Goal: Information Seeking & Learning: Learn about a topic

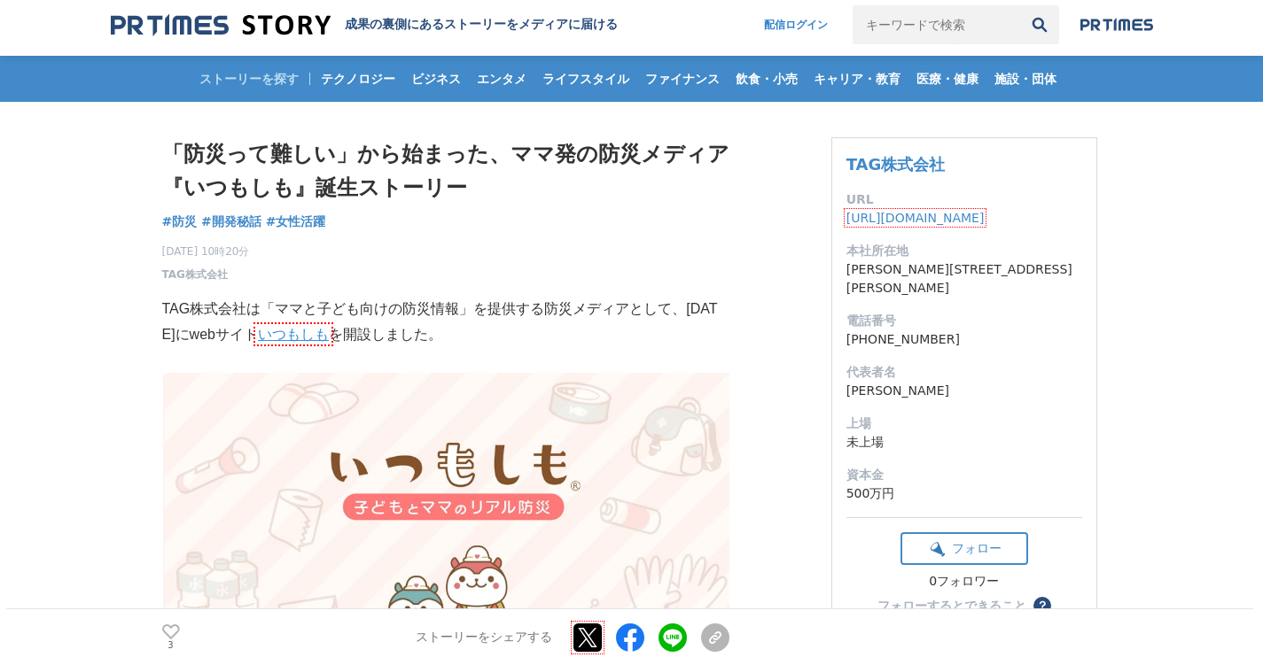
click at [440, 188] on h1 "「防災って難しい」から始まった、ママ発の防災メディア『いつもしも』誕生ストーリー" at bounding box center [445, 171] width 567 height 68
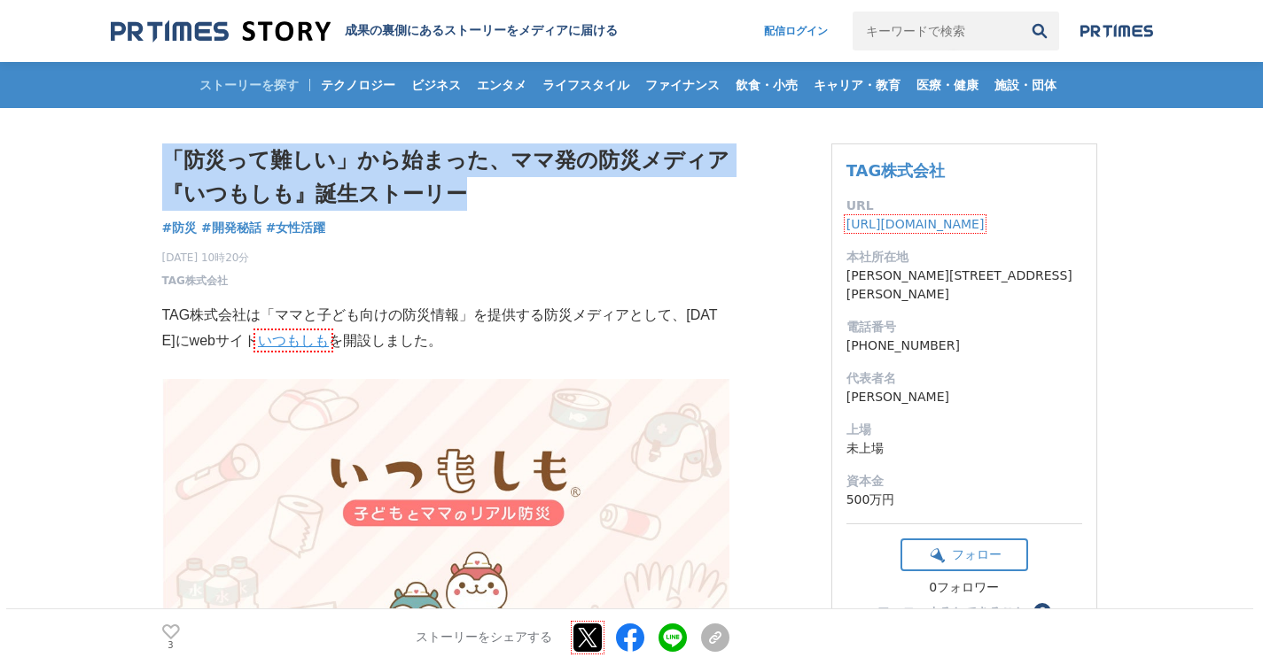
drag, startPoint x: 421, startPoint y: 189, endPoint x: 131, endPoint y: 152, distance: 292.1
copy h1 "「防災って難しい」から始まった、ママ発の防災メディア『いつもしも』誕生ストーリー"
click at [167, 24] on img at bounding box center [221, 31] width 220 height 24
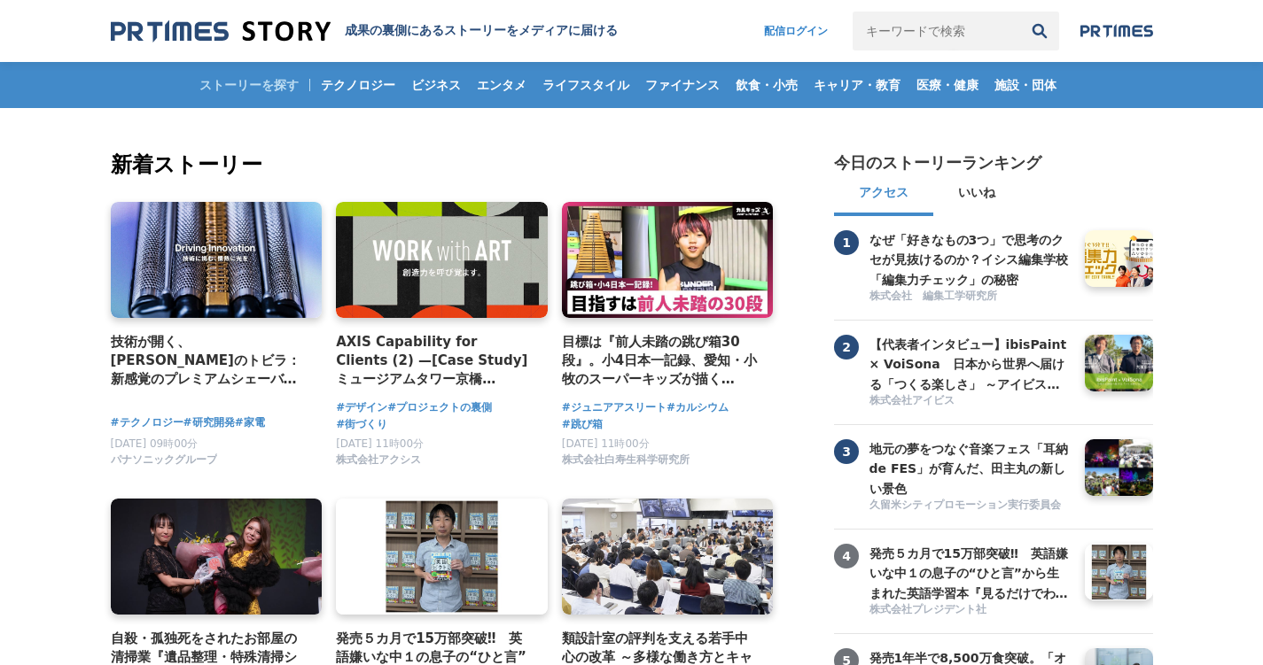
click at [1118, 31] on img at bounding box center [1116, 31] width 73 height 14
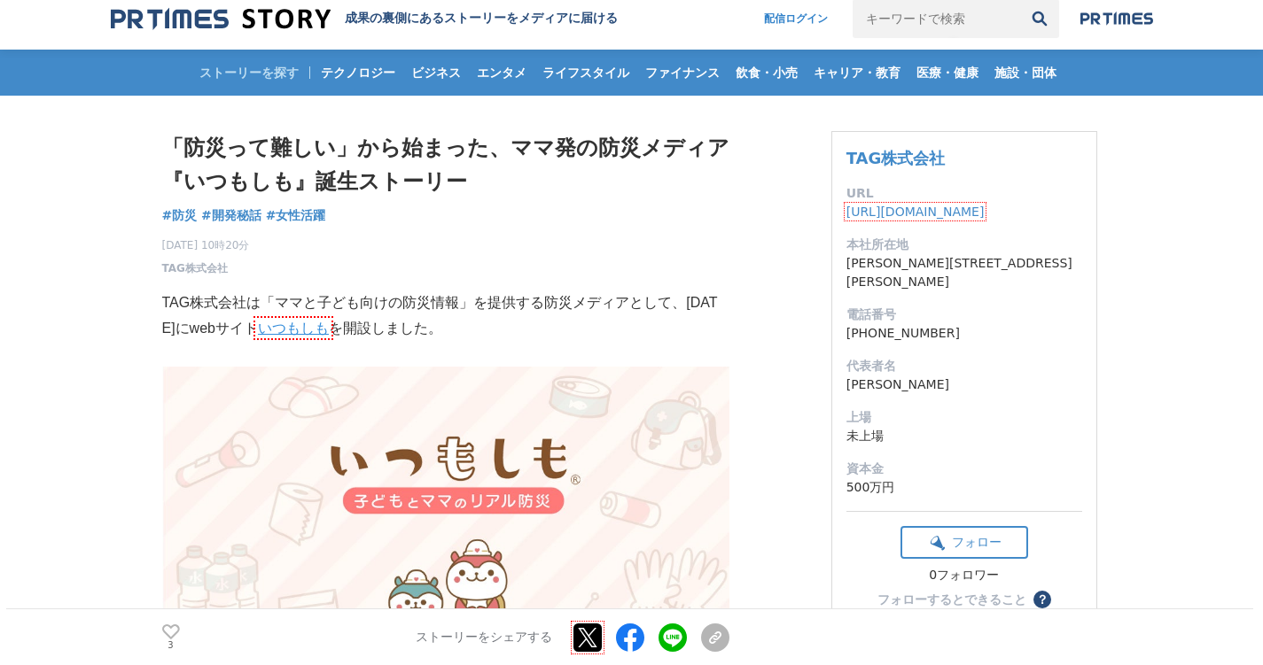
scroll to position [8, 0]
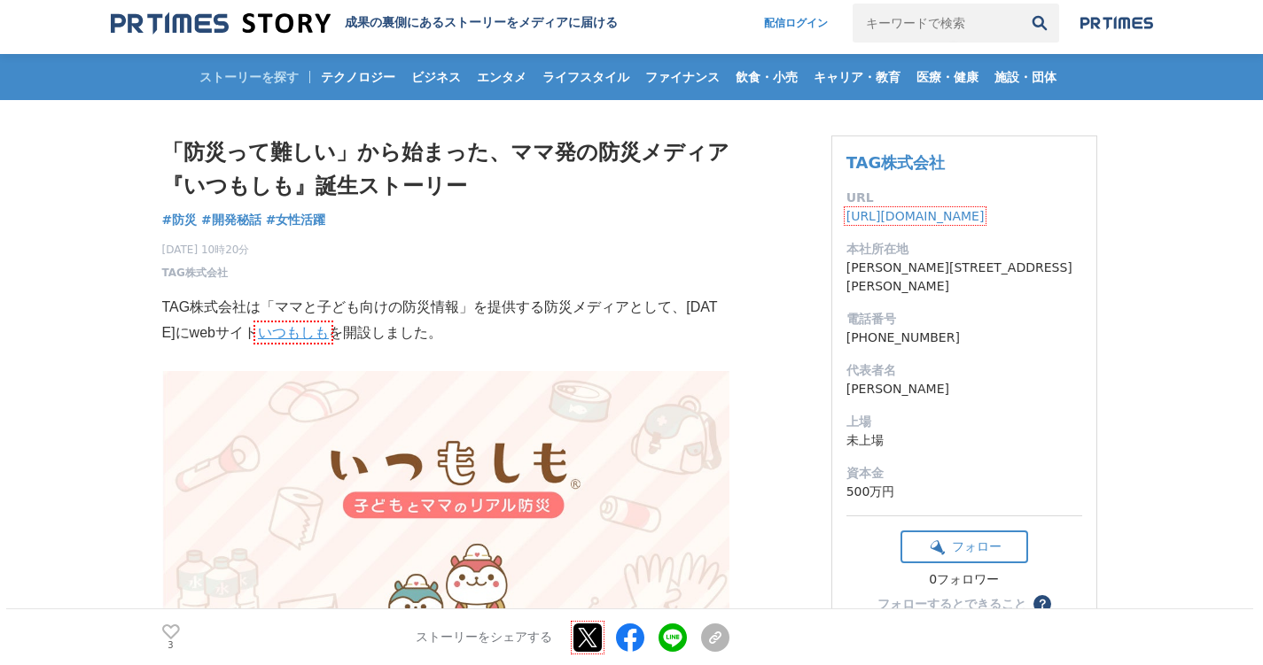
click at [264, 20] on img at bounding box center [221, 24] width 220 height 24
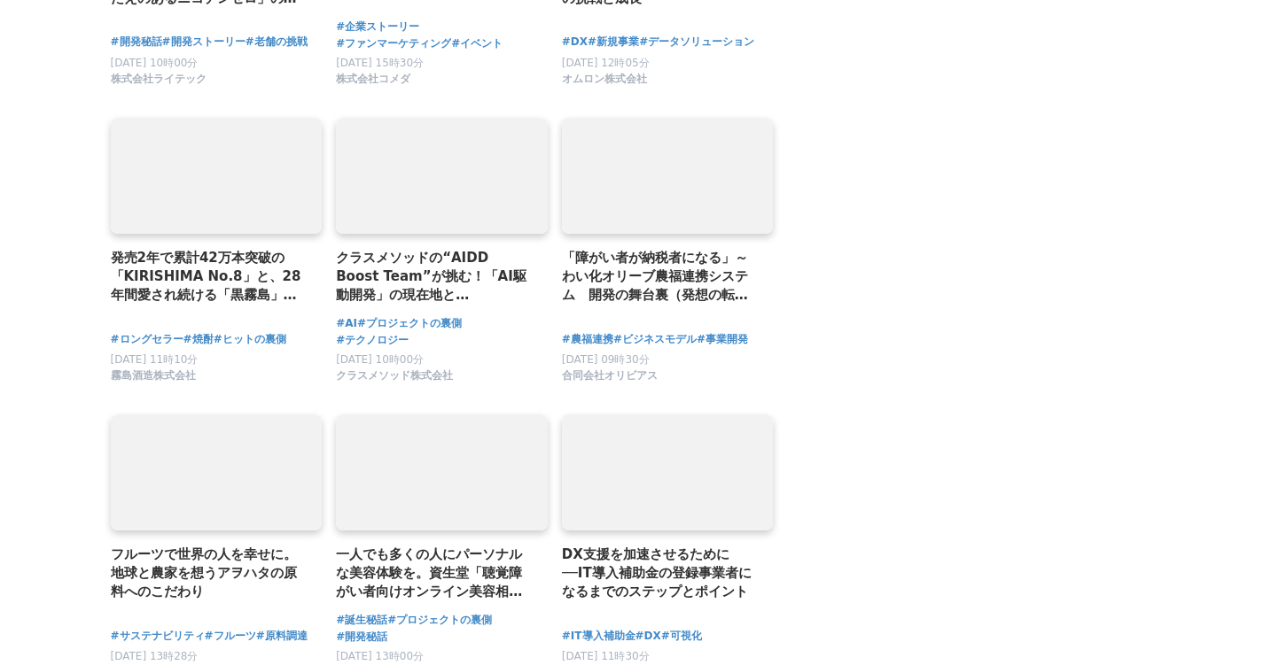
scroll to position [3571, 0]
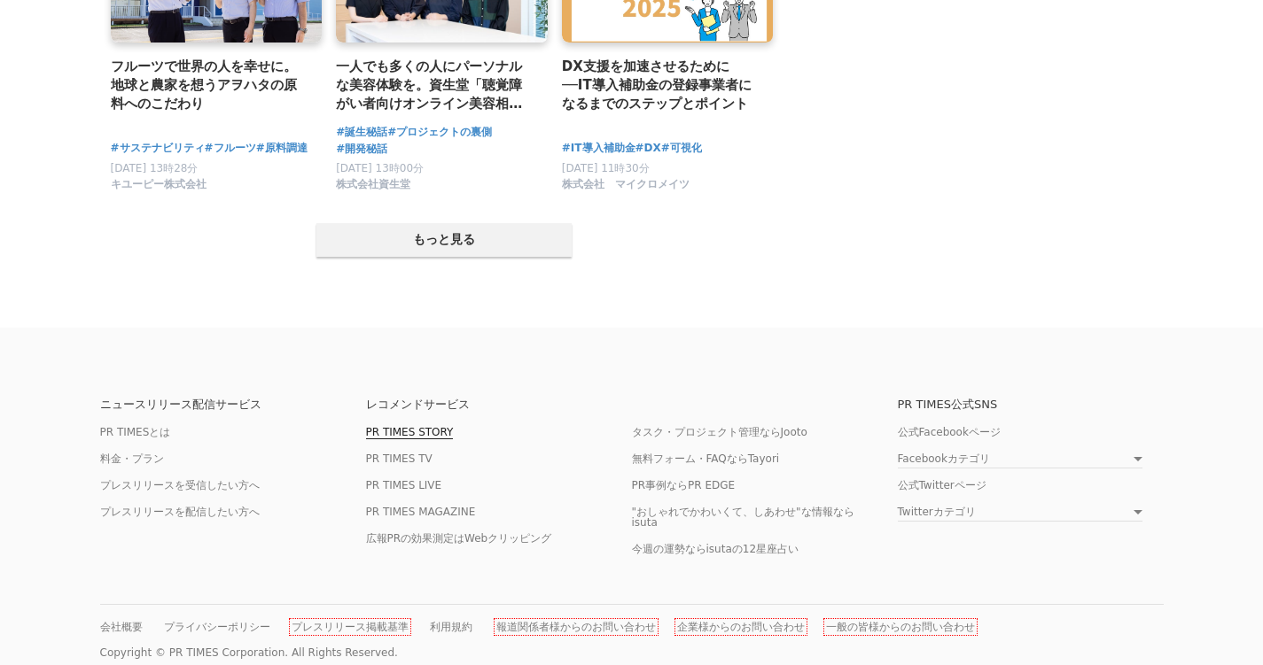
click at [425, 426] on link "PR TIMES STORY" at bounding box center [410, 432] width 88 height 13
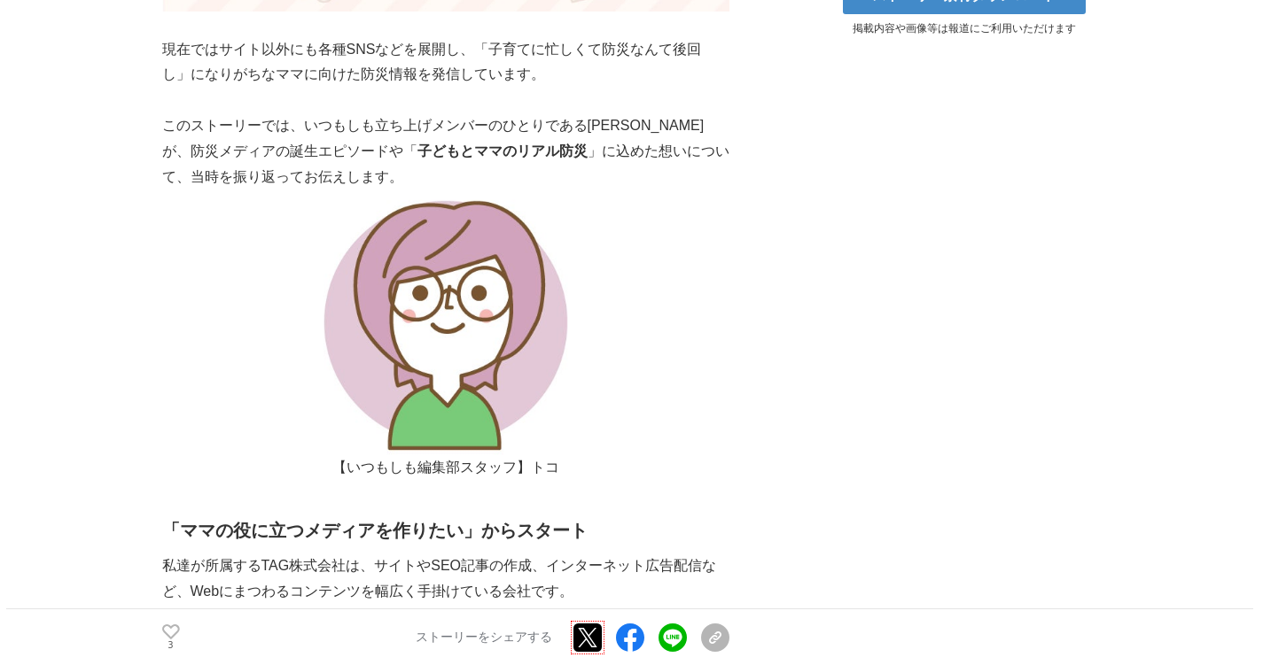
scroll to position [738, 0]
